Goal: Task Accomplishment & Management: Manage account settings

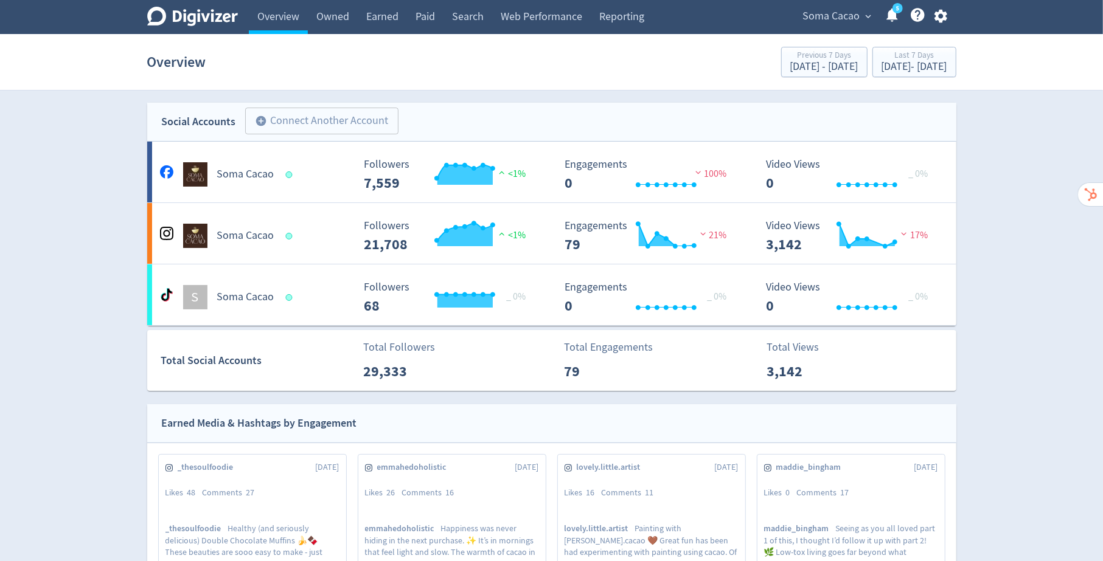
click at [940, 18] on icon "button" at bounding box center [940, 16] width 16 height 16
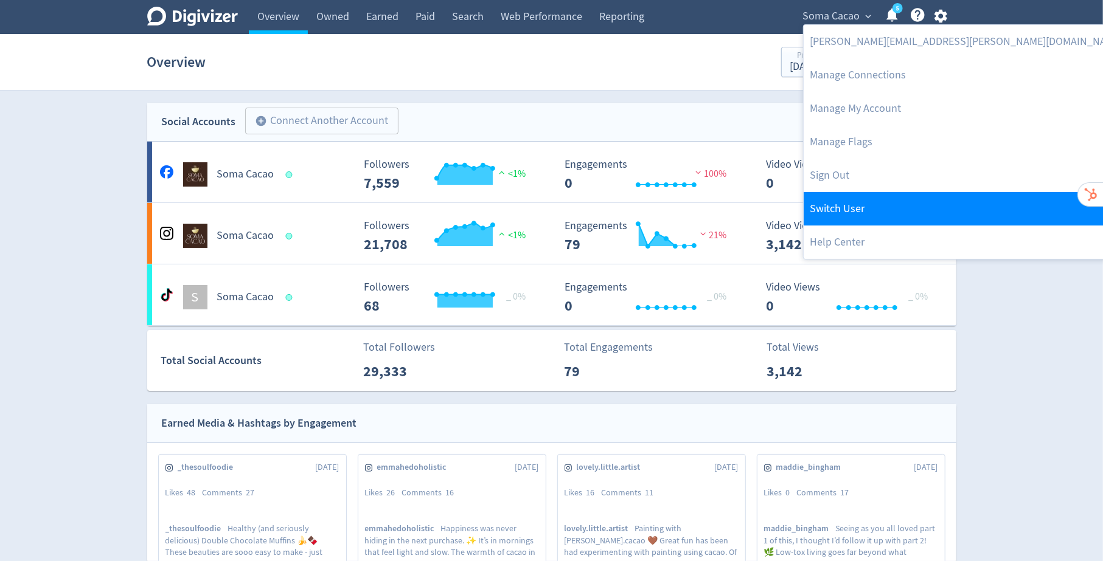
click at [883, 211] on link "Switch User" at bounding box center [965, 208] width 325 height 33
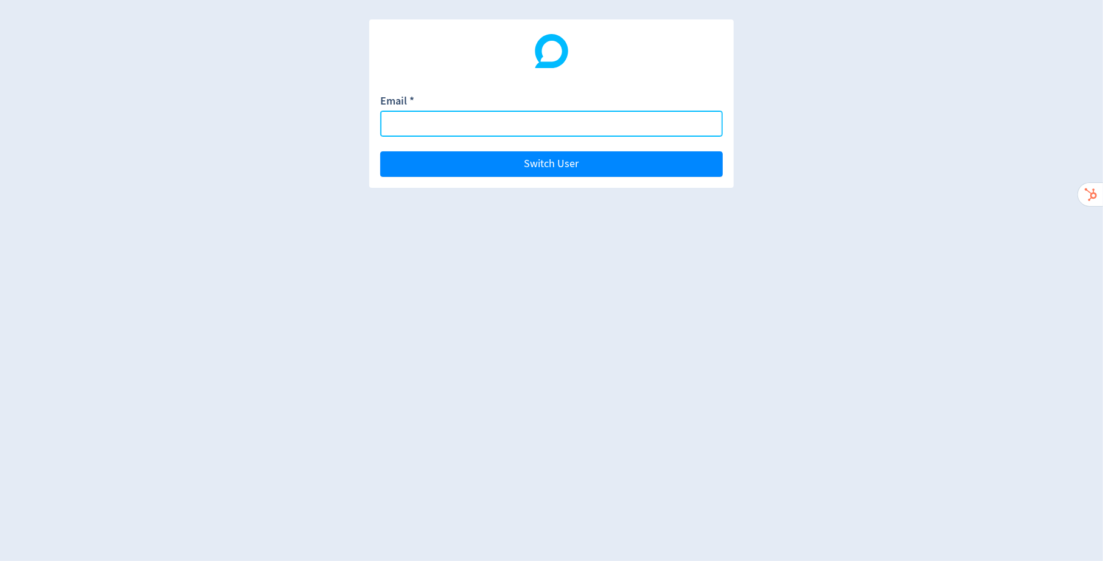
click at [445, 118] on input "Email *" at bounding box center [551, 124] width 342 height 26
paste input "[PERSON_NAME][EMAIL_ADDRESS][DOMAIN_NAME]"
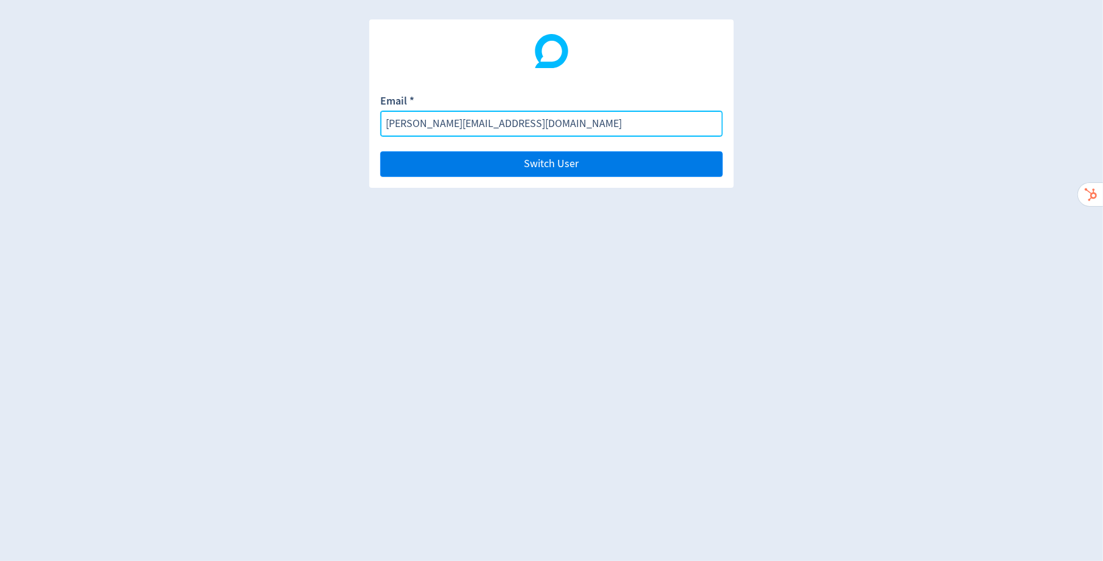
type input "[PERSON_NAME][EMAIL_ADDRESS][DOMAIN_NAME]"
click at [586, 164] on button "Switch User" at bounding box center [551, 164] width 342 height 26
